Goal: Check status: Check status

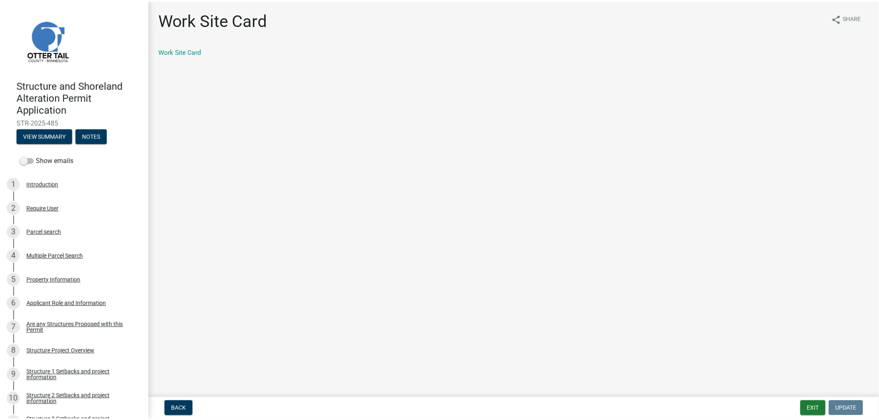
scroll to position [600, 0]
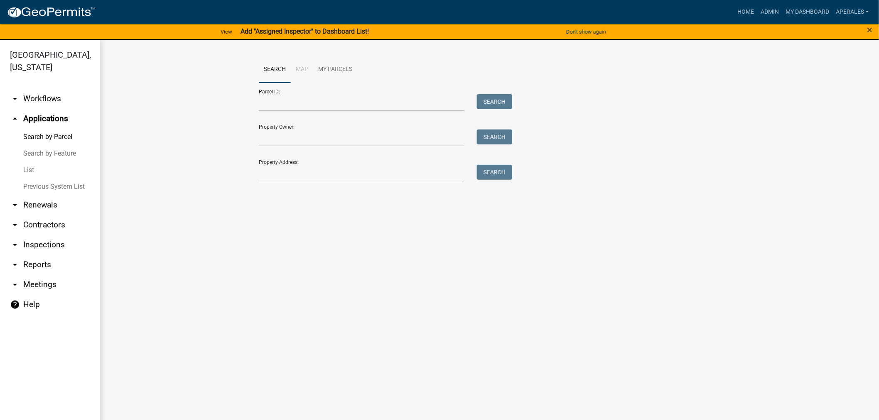
click at [288, 97] on div "Parcel ID: Search" at bounding box center [383, 97] width 249 height 29
click at [288, 104] on input "Parcel ID:" at bounding box center [362, 102] width 206 height 17
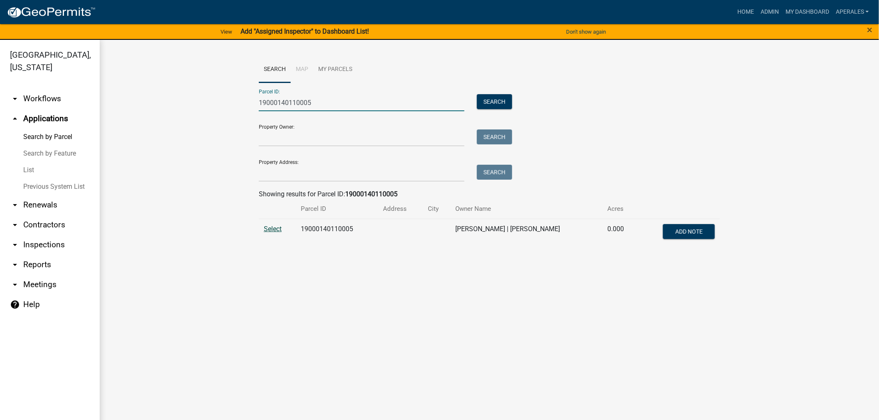
type input "19000140110005"
click at [275, 231] on span "Select" at bounding box center [273, 229] width 18 height 8
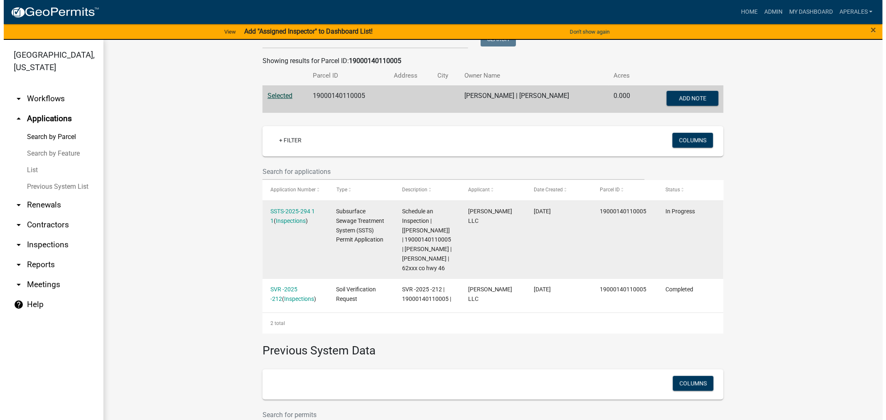
scroll to position [138, 0]
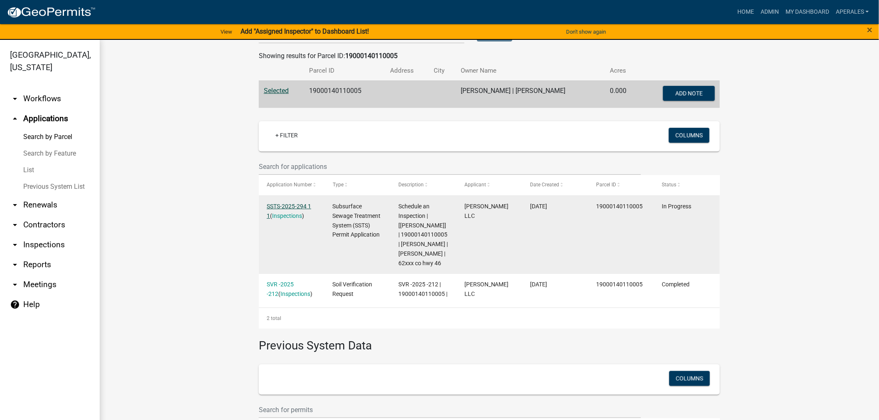
click at [291, 206] on link "SSTS-2025-294 1 1" at bounding box center [289, 211] width 44 height 16
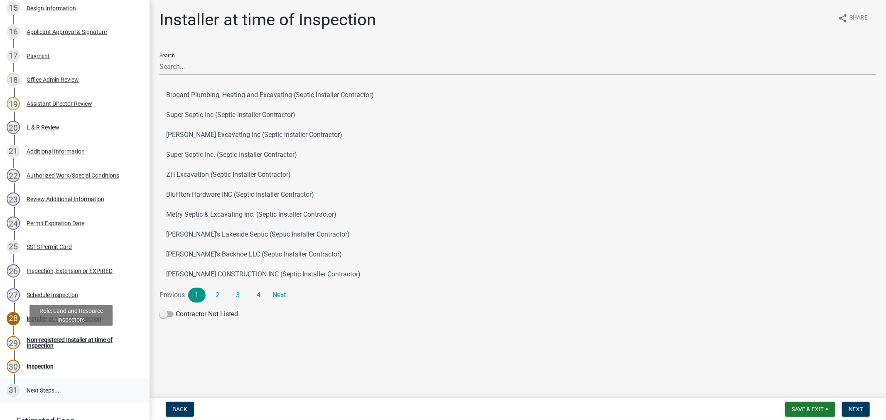
scroll to position [571, 0]
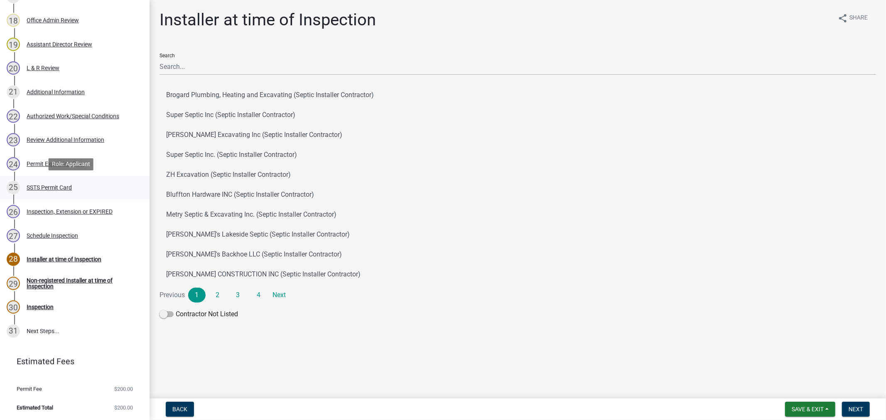
click at [38, 193] on div "25 SSTS Permit Card" at bounding box center [72, 187] width 130 height 13
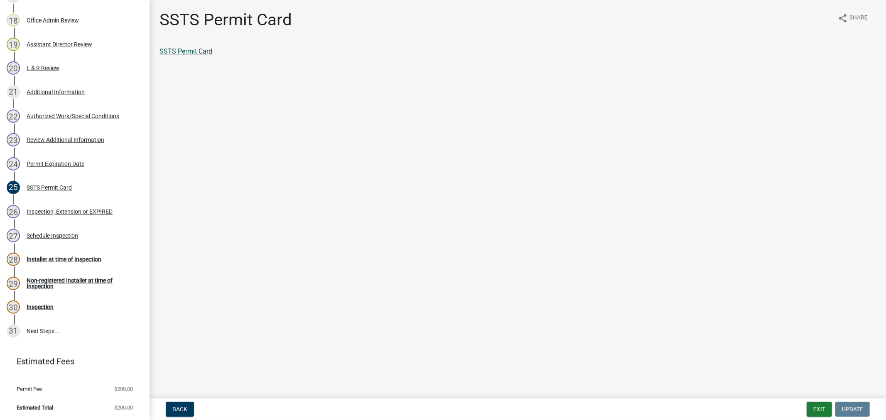
click at [201, 47] on link "SSTS Permit Card" at bounding box center [186, 51] width 53 height 8
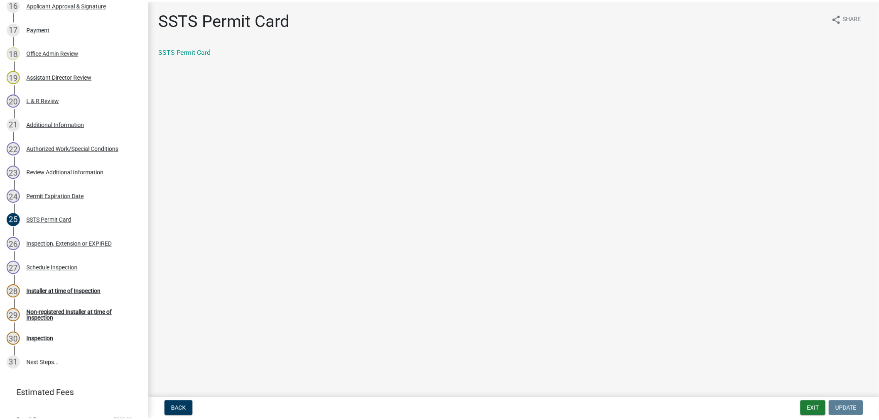
scroll to position [479, 0]
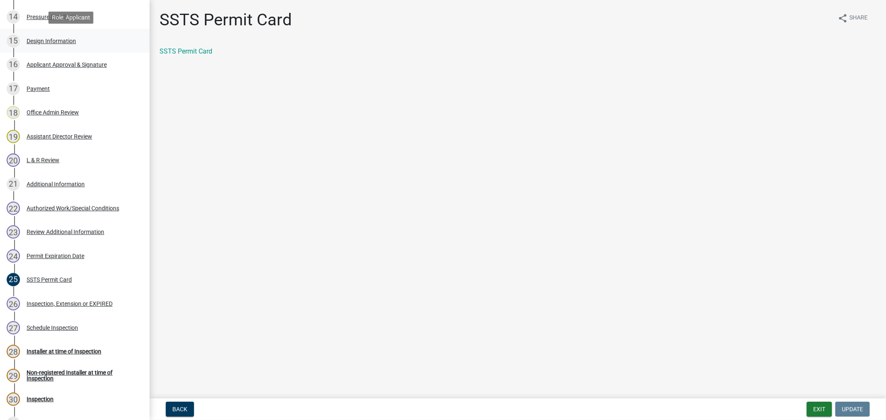
click at [58, 43] on div "Design Information" at bounding box center [51, 41] width 49 height 6
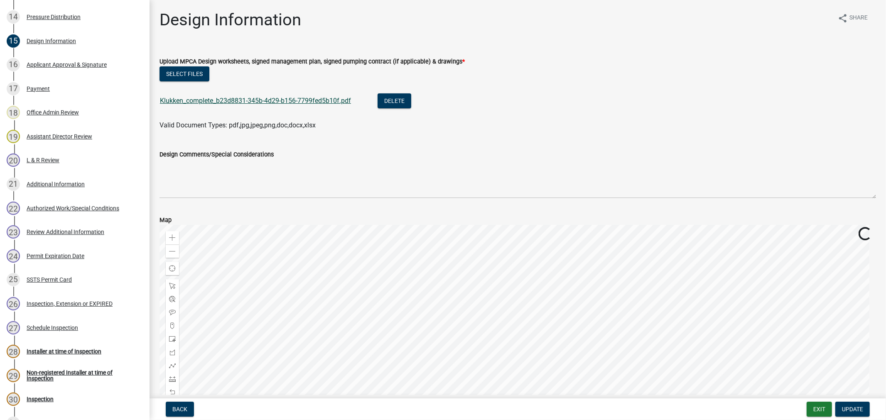
click at [297, 100] on link "Klukken_complete_b23d8831-345b-4d29-b156-7799fed5b10f.pdf" at bounding box center [255, 101] width 191 height 8
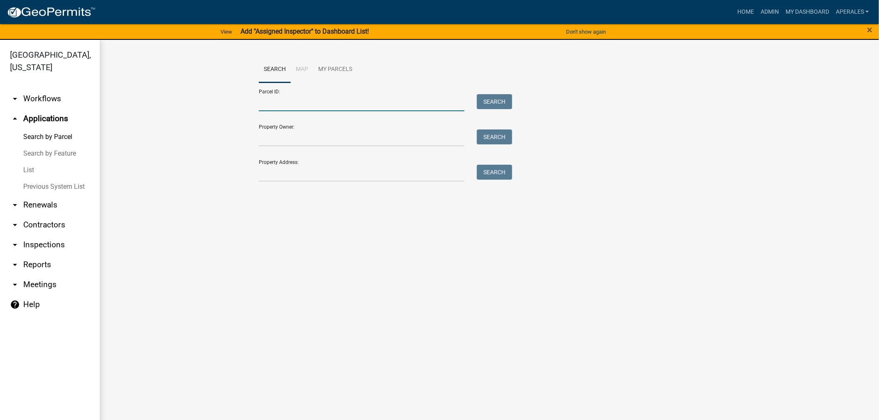
click at [285, 102] on input "Parcel ID:" at bounding box center [362, 102] width 206 height 17
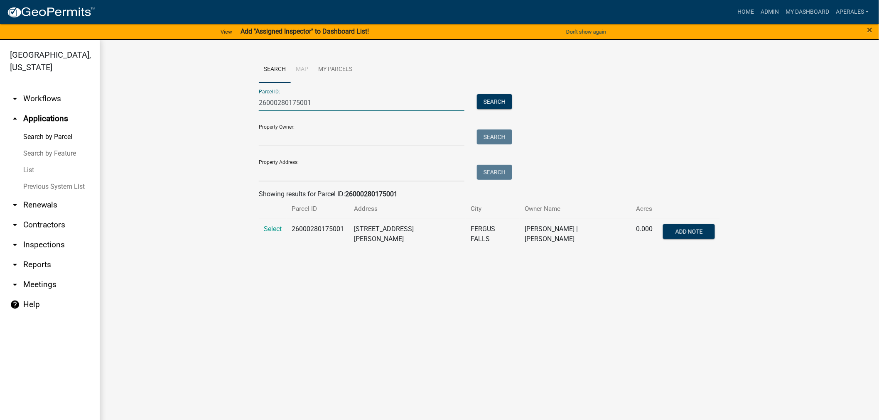
type input "26000280175001"
click at [275, 223] on td "Select" at bounding box center [273, 234] width 28 height 30
click at [275, 227] on span "Select" at bounding box center [273, 229] width 18 height 8
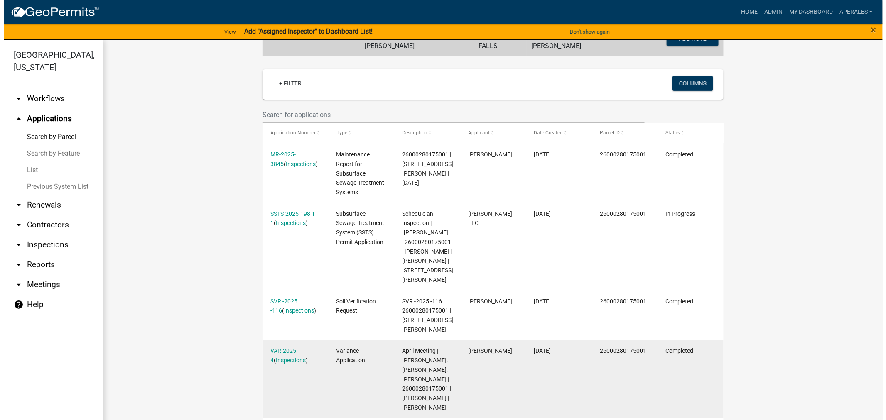
scroll to position [231, 0]
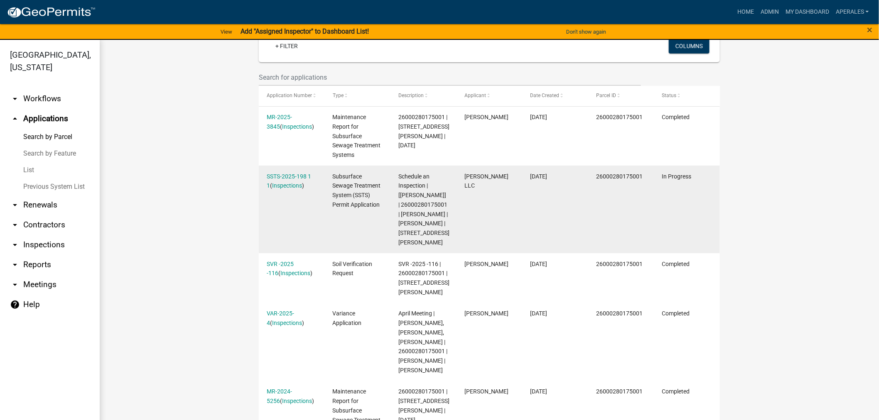
click at [281, 177] on div "SSTS-2025-198 1 1 ( Inspections )" at bounding box center [292, 181] width 50 height 19
click at [282, 173] on link "SSTS-2025-198 1 1" at bounding box center [289, 181] width 44 height 16
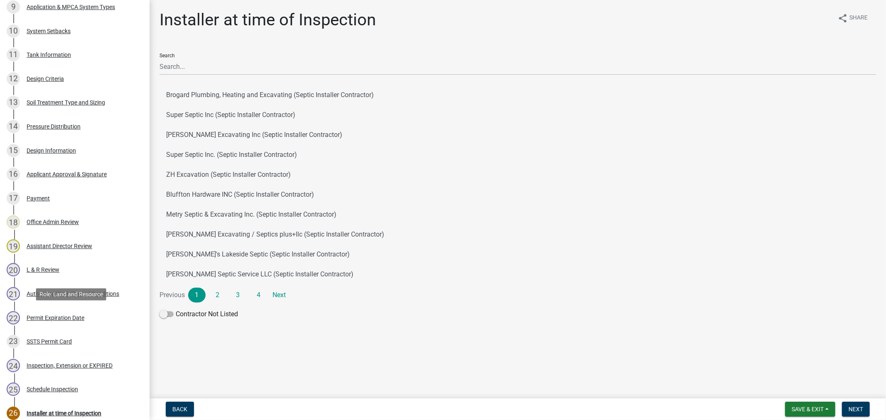
scroll to position [523, 0]
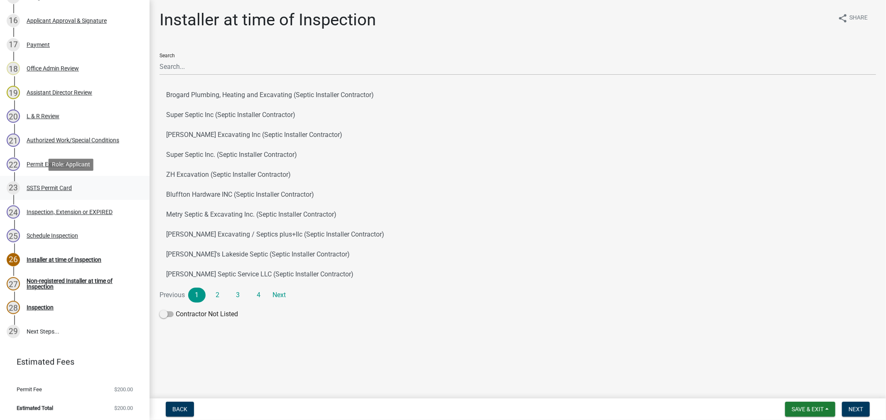
click at [52, 189] on div "SSTS Permit Card" at bounding box center [49, 188] width 45 height 6
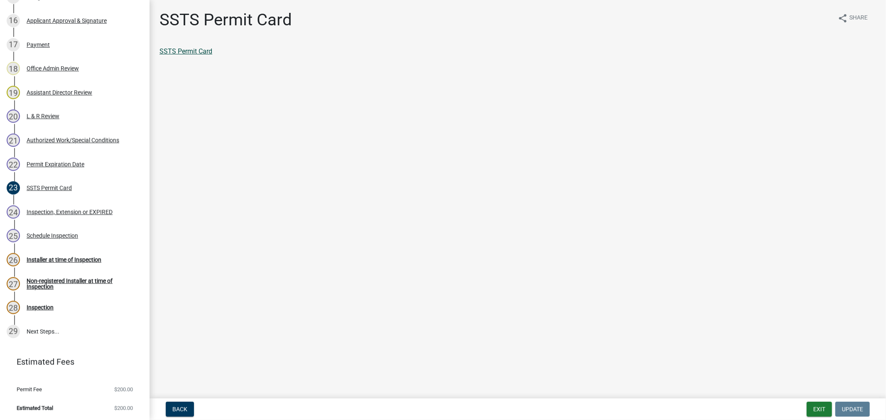
click at [178, 51] on link "SSTS Permit Card" at bounding box center [186, 51] width 53 height 8
